Goal: Transaction & Acquisition: Purchase product/service

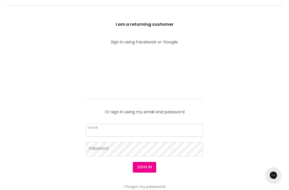
click at [130, 133] on input "Email" at bounding box center [144, 130] width 117 height 13
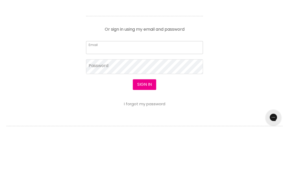
type input "sam.s2000@hotmail.com"
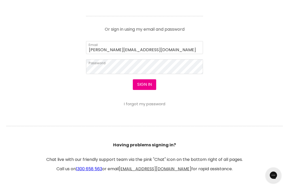
scroll to position [257, 0]
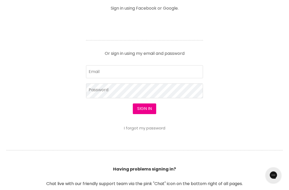
scroll to position [228, 0]
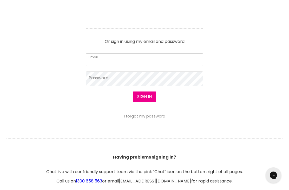
click at [130, 61] on input "Email" at bounding box center [144, 59] width 117 height 13
type input "sam.s2000@hotmail.com"
click at [144, 97] on button "Sign in" at bounding box center [144, 97] width 23 height 10
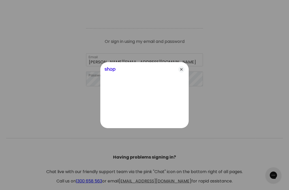
click at [186, 75] on div "Shop" at bounding box center [144, 68] width 88 height 12
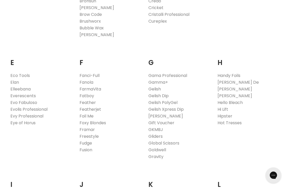
scroll to position [306, 0]
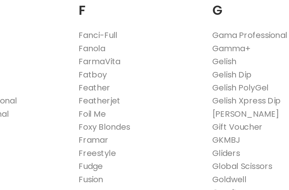
click at [80, 119] on link "Framar" at bounding box center [87, 122] width 15 height 6
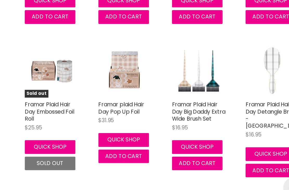
scroll to position [1151, 0]
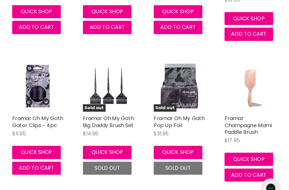
scroll to position [2507, 0]
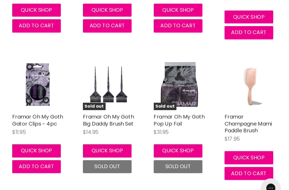
click at [175, 67] on div "Sold out Framar Oh My Goth Pop Up Foil $31.95 Framar Quick shop Sold out" at bounding box center [201, 120] width 52 height 107
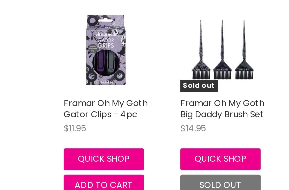
scroll to position [2569, 0]
